Goal: Task Accomplishment & Management: Use online tool/utility

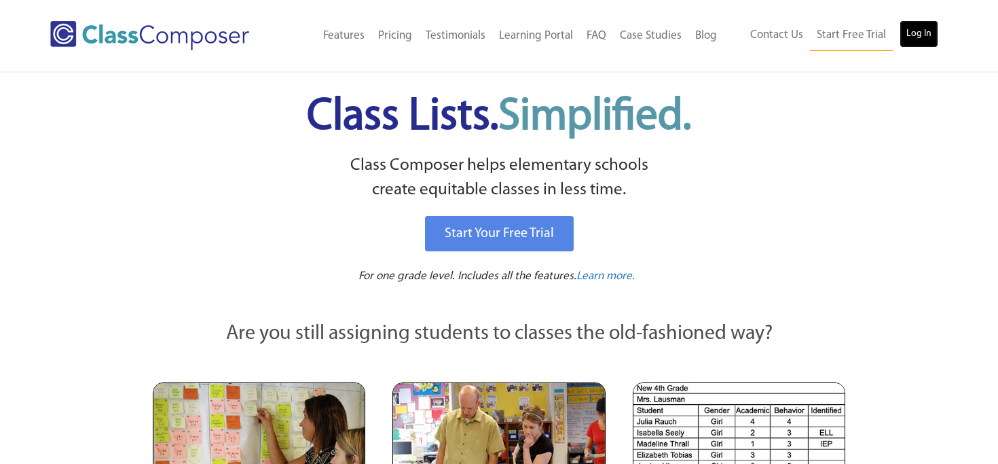
click at [926, 36] on link "Log In" at bounding box center [919, 33] width 39 height 27
click at [919, 33] on link "Log In" at bounding box center [919, 33] width 39 height 27
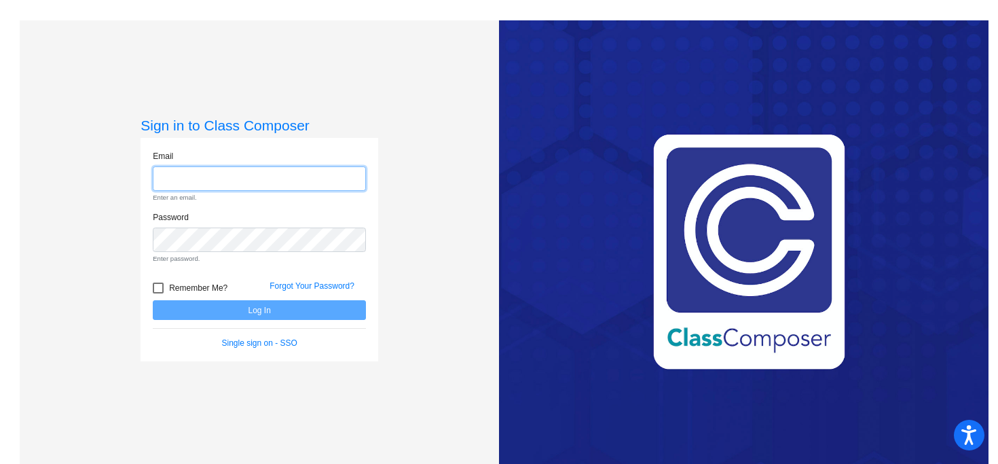
type input "[EMAIL_ADDRESS][DOMAIN_NAME]"
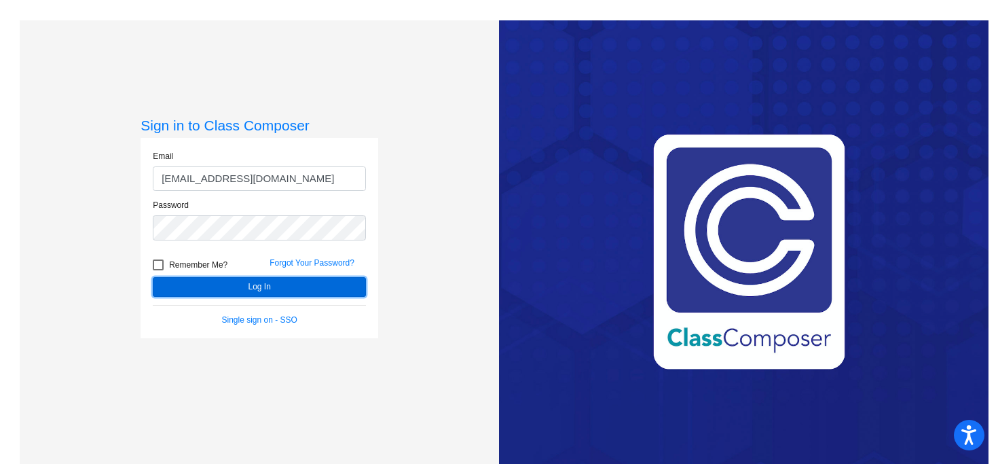
click at [319, 285] on button "Log In" at bounding box center [259, 287] width 213 height 20
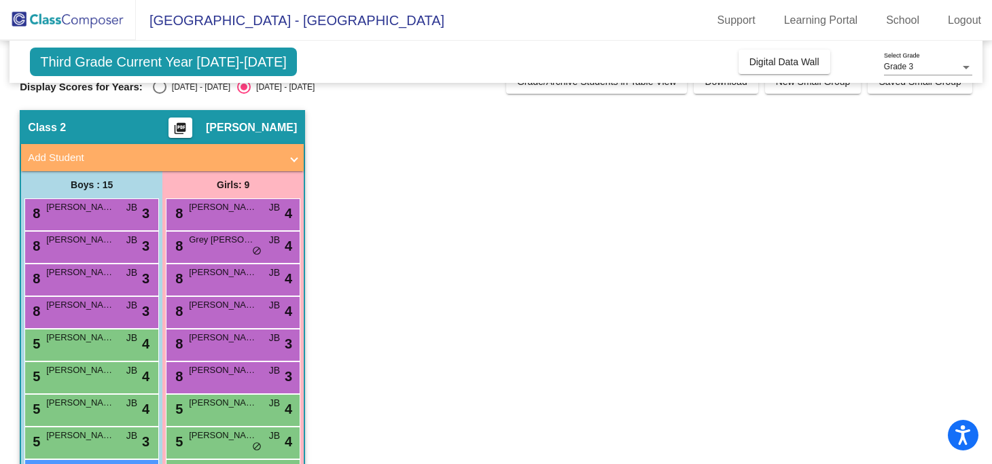
scroll to position [12, 0]
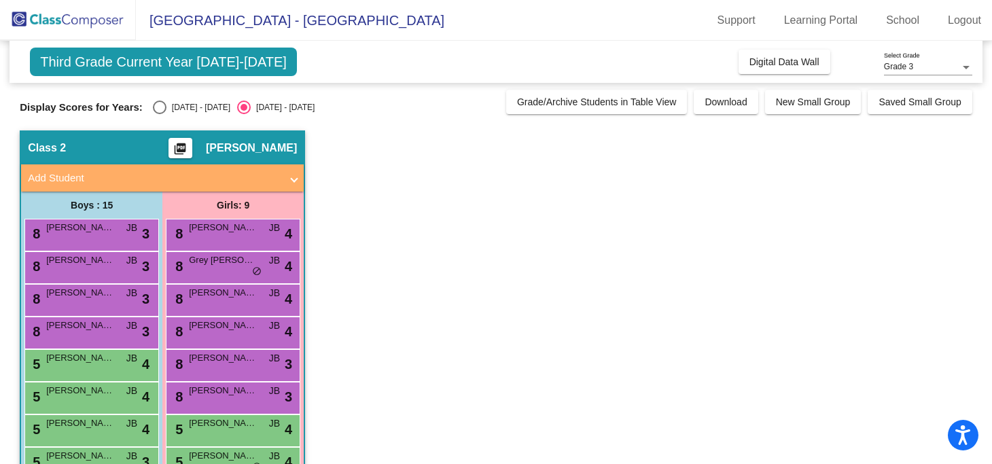
click at [224, 63] on span "Third Grade Current Year [DATE]-[DATE]" at bounding box center [163, 62] width 267 height 29
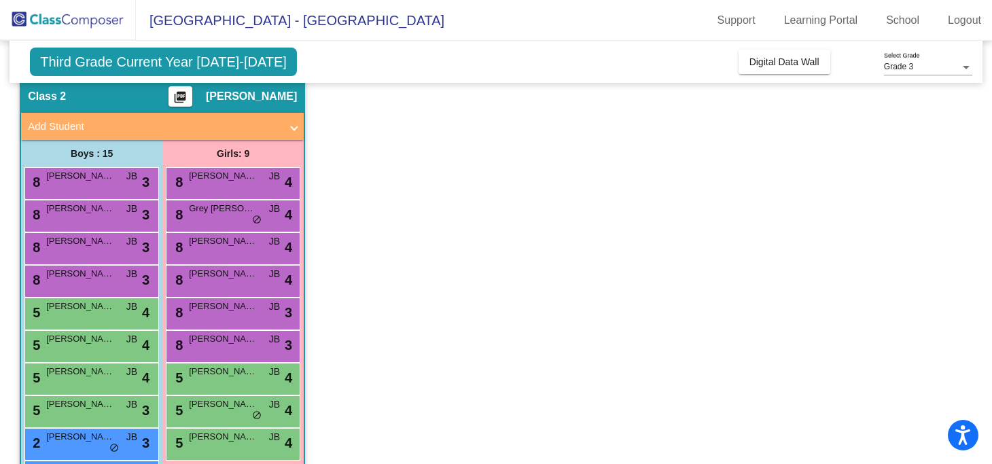
scroll to position [67, 0]
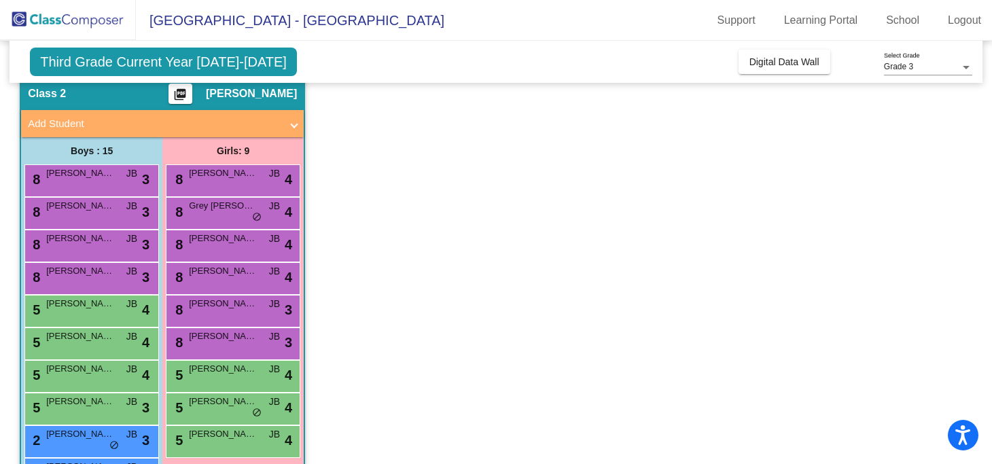
click at [222, 62] on span "Third Grade Current Year [DATE]-[DATE]" at bounding box center [163, 62] width 267 height 29
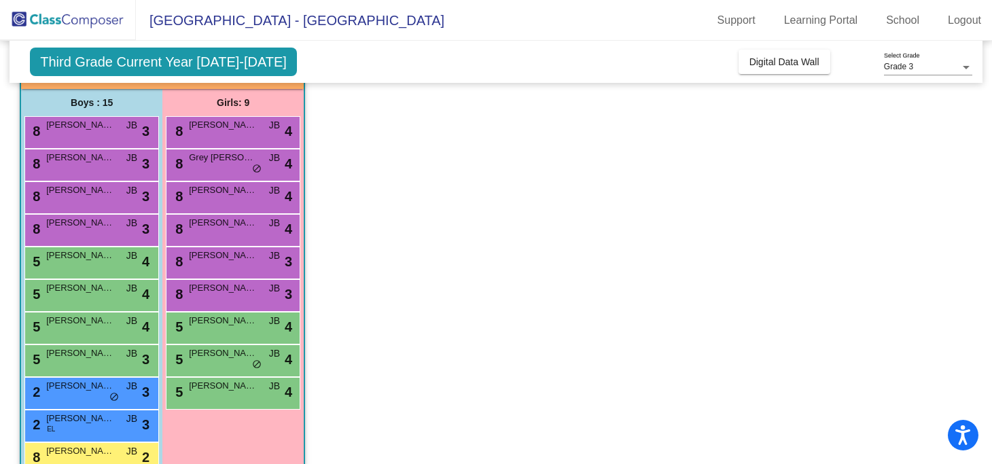
scroll to position [0, 0]
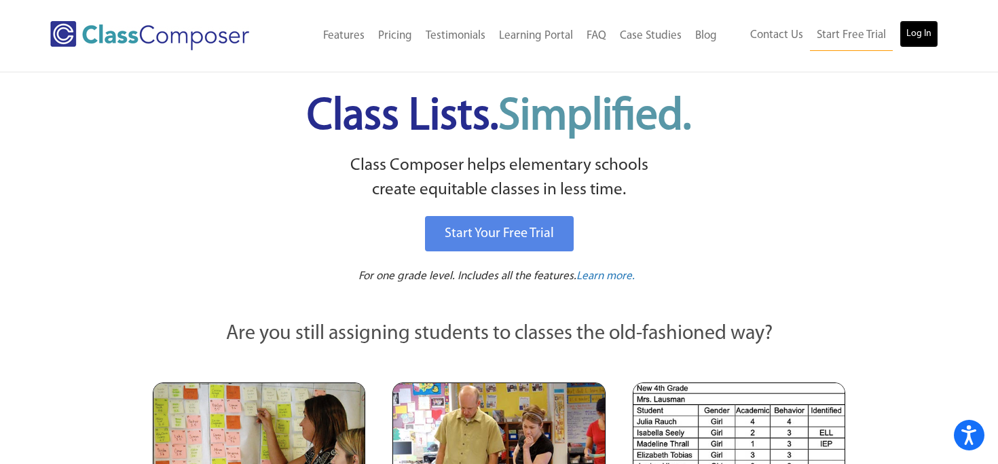
click at [920, 34] on link "Log In" at bounding box center [919, 33] width 39 height 27
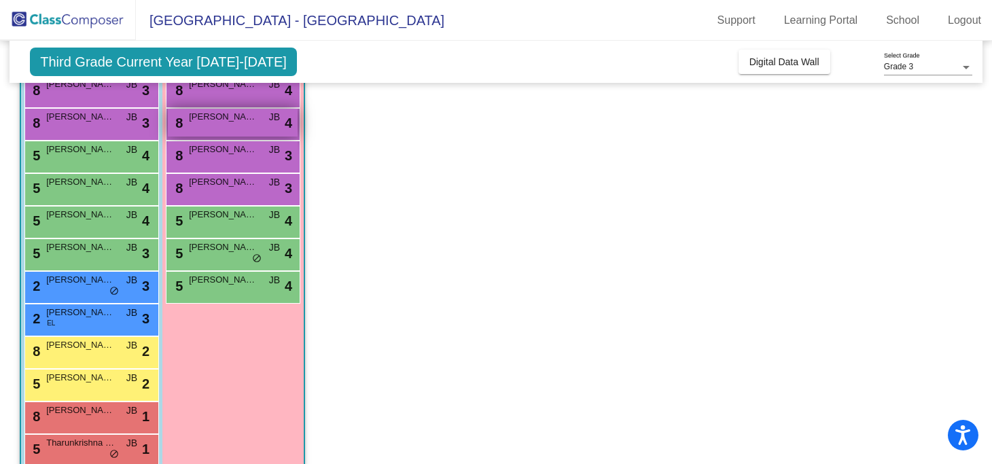
scroll to position [221, 0]
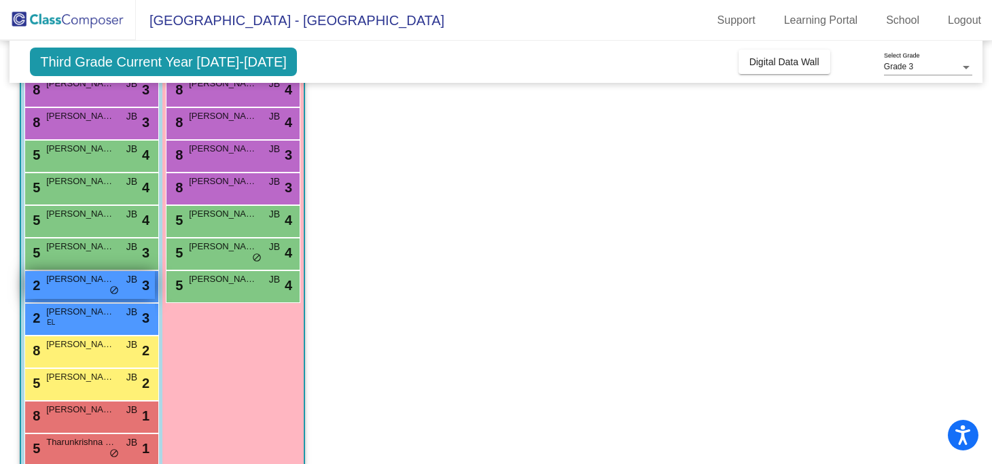
click at [89, 285] on span "[PERSON_NAME] [PERSON_NAME]" at bounding box center [80, 279] width 68 height 14
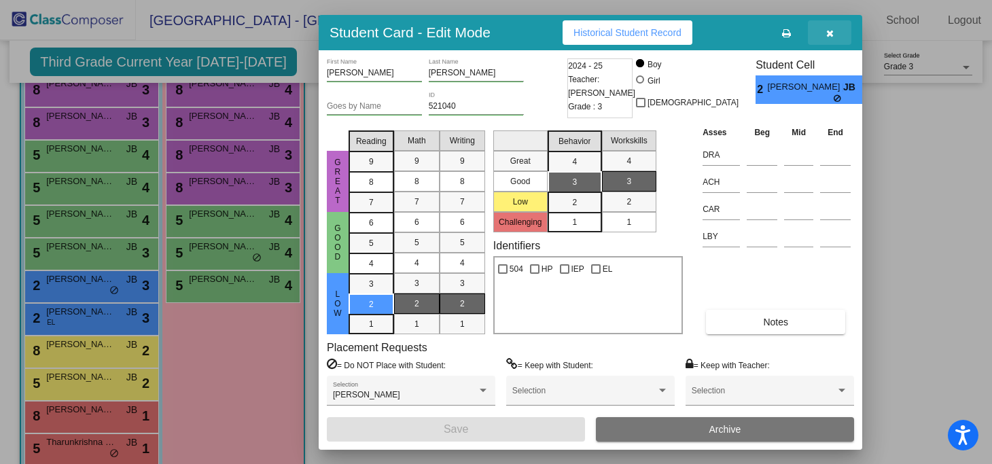
click at [830, 33] on icon "button" at bounding box center [829, 34] width 7 height 10
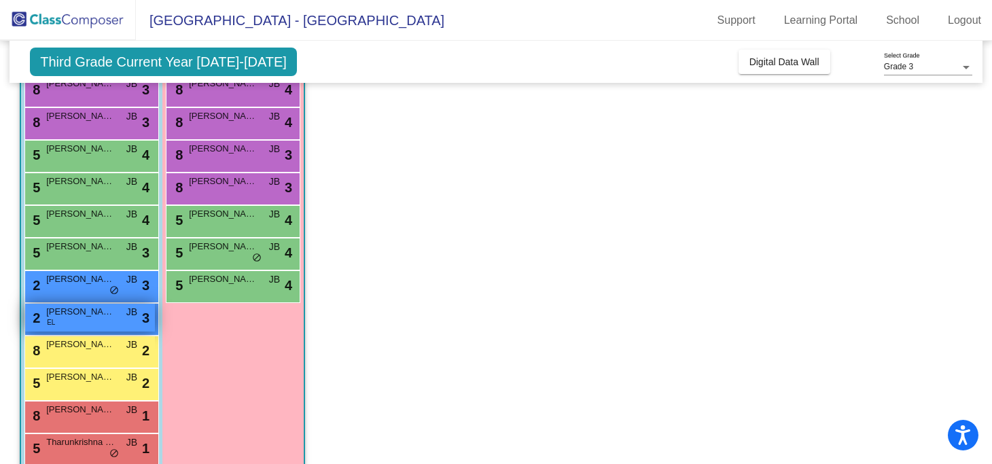
click at [107, 316] on span "[PERSON_NAME]" at bounding box center [80, 312] width 68 height 14
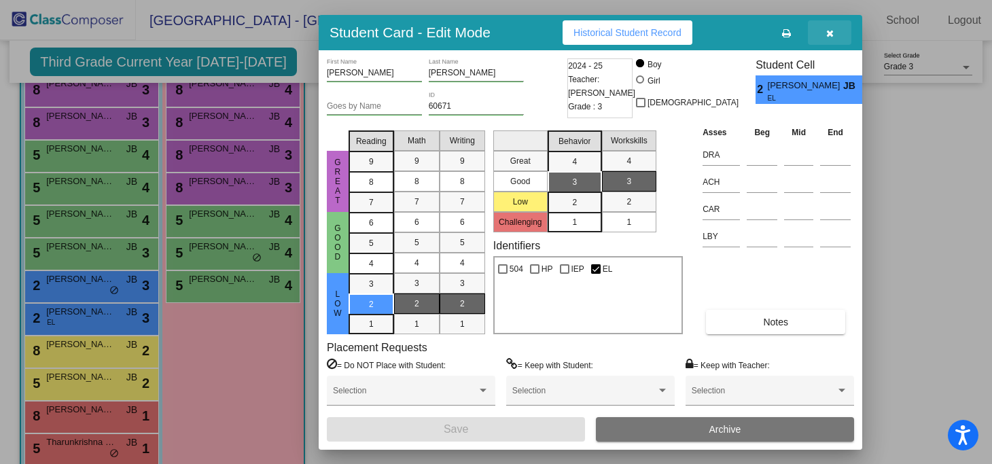
click at [833, 34] on icon "button" at bounding box center [829, 34] width 7 height 10
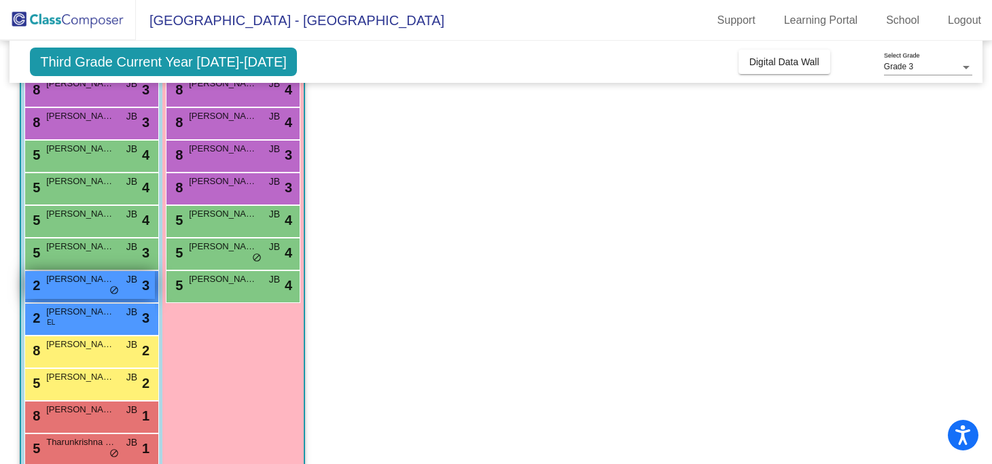
click at [98, 283] on span "[PERSON_NAME] [PERSON_NAME]" at bounding box center [80, 279] width 68 height 14
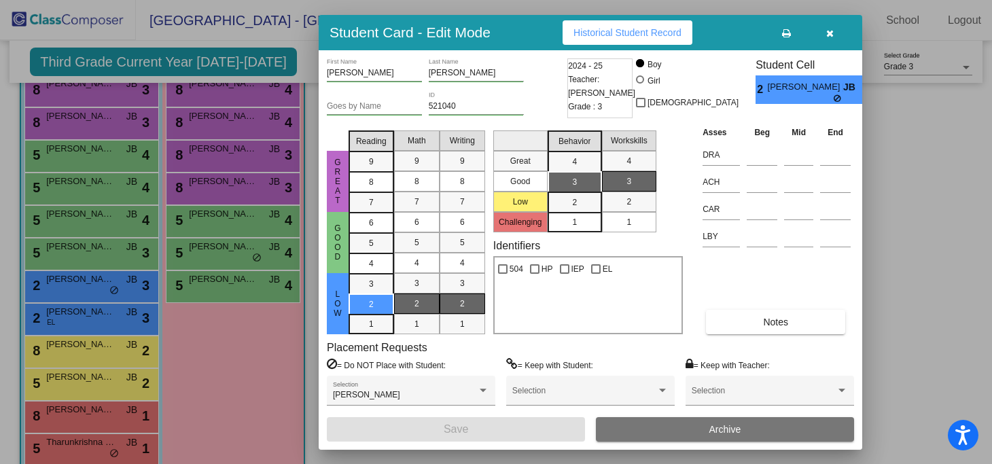
click at [831, 31] on icon "button" at bounding box center [829, 34] width 7 height 10
